Goal: Find specific page/section: Find specific page/section

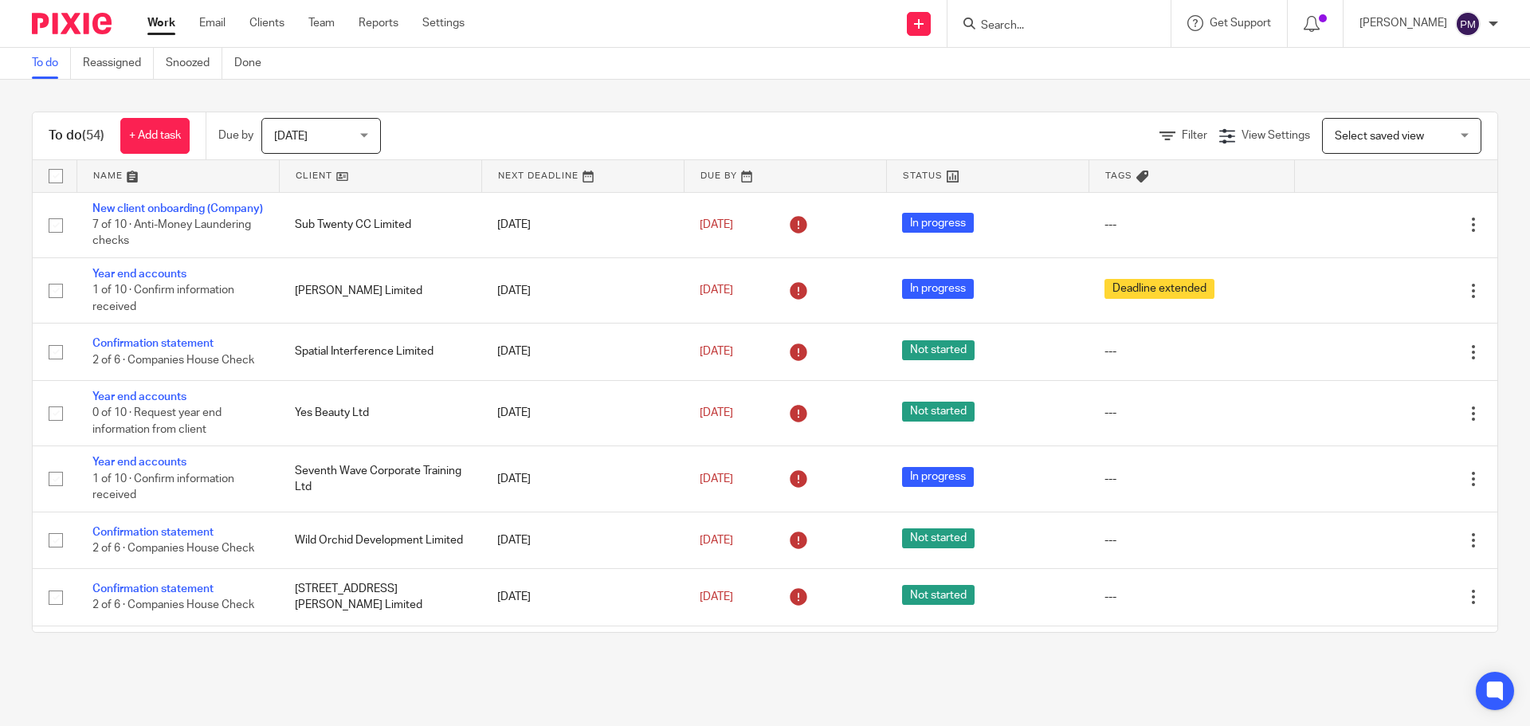
click at [1056, 22] on input "Search" at bounding box center [1050, 26] width 143 height 14
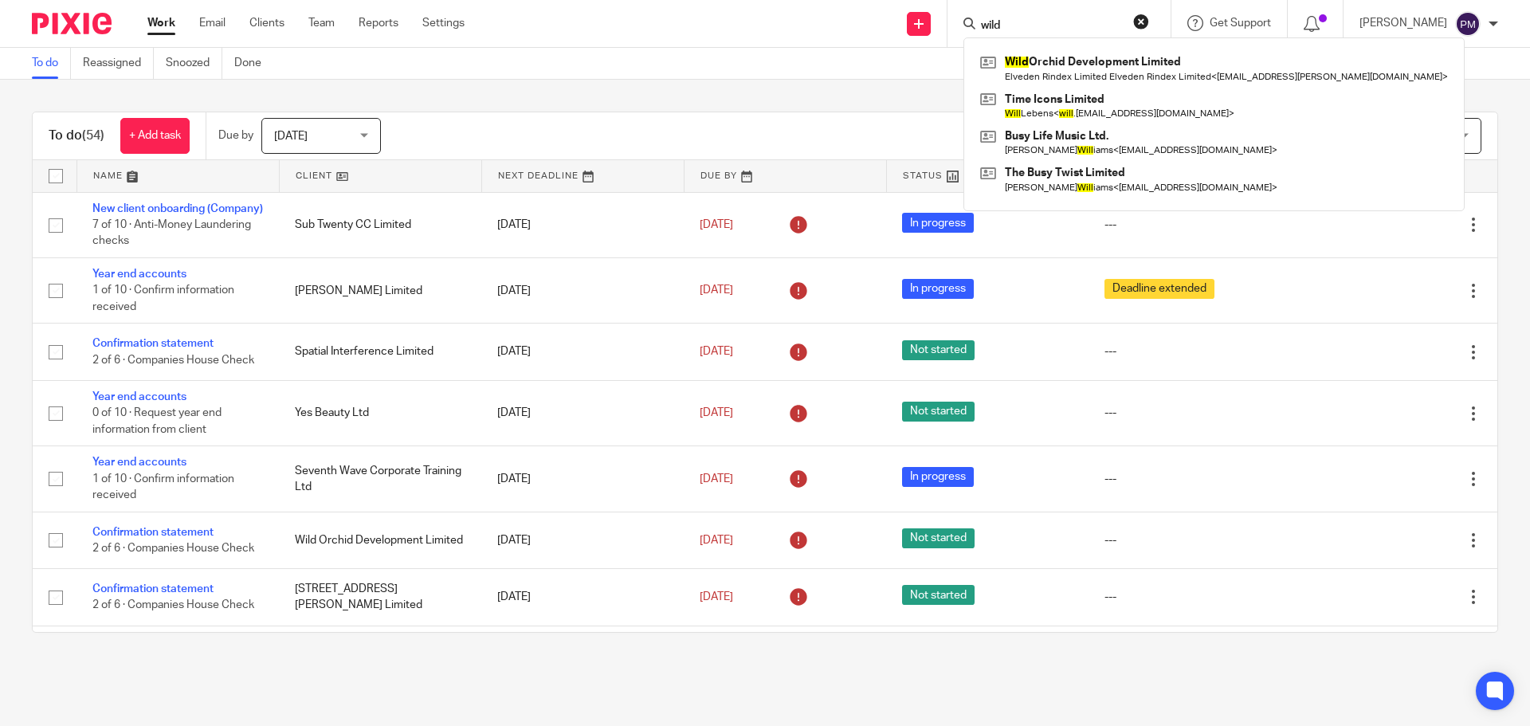
type input "wild"
click button "submit" at bounding box center [0, 0] width 0 height 0
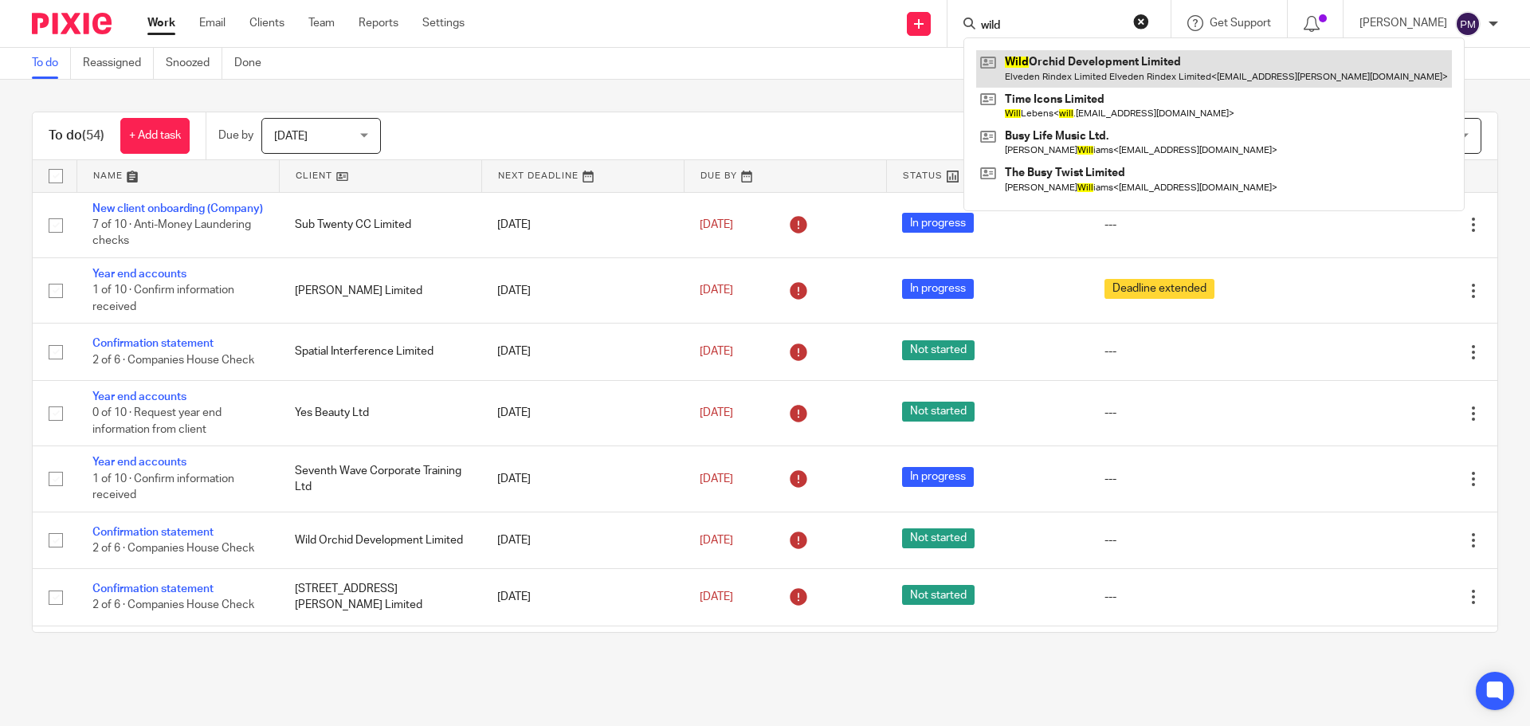
click at [1113, 79] on link at bounding box center [1214, 68] width 476 height 37
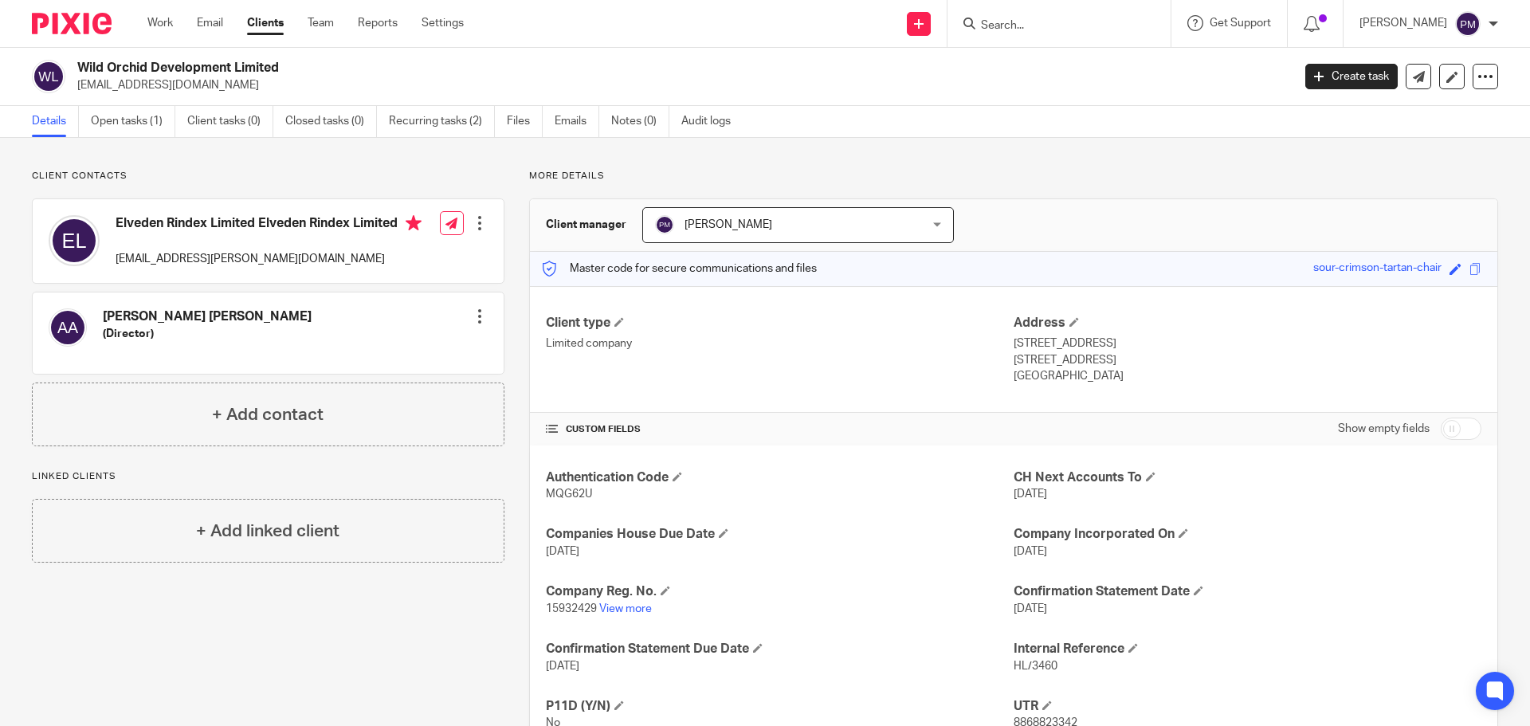
drag, startPoint x: 284, startPoint y: 64, endPoint x: 78, endPoint y: 65, distance: 205.5
click at [78, 65] on h2 "Wild Orchid Development Limited" at bounding box center [558, 68] width 963 height 17
copy h2 "Wild Orchid Development Limited"
